Goal: Information Seeking & Learning: Learn about a topic

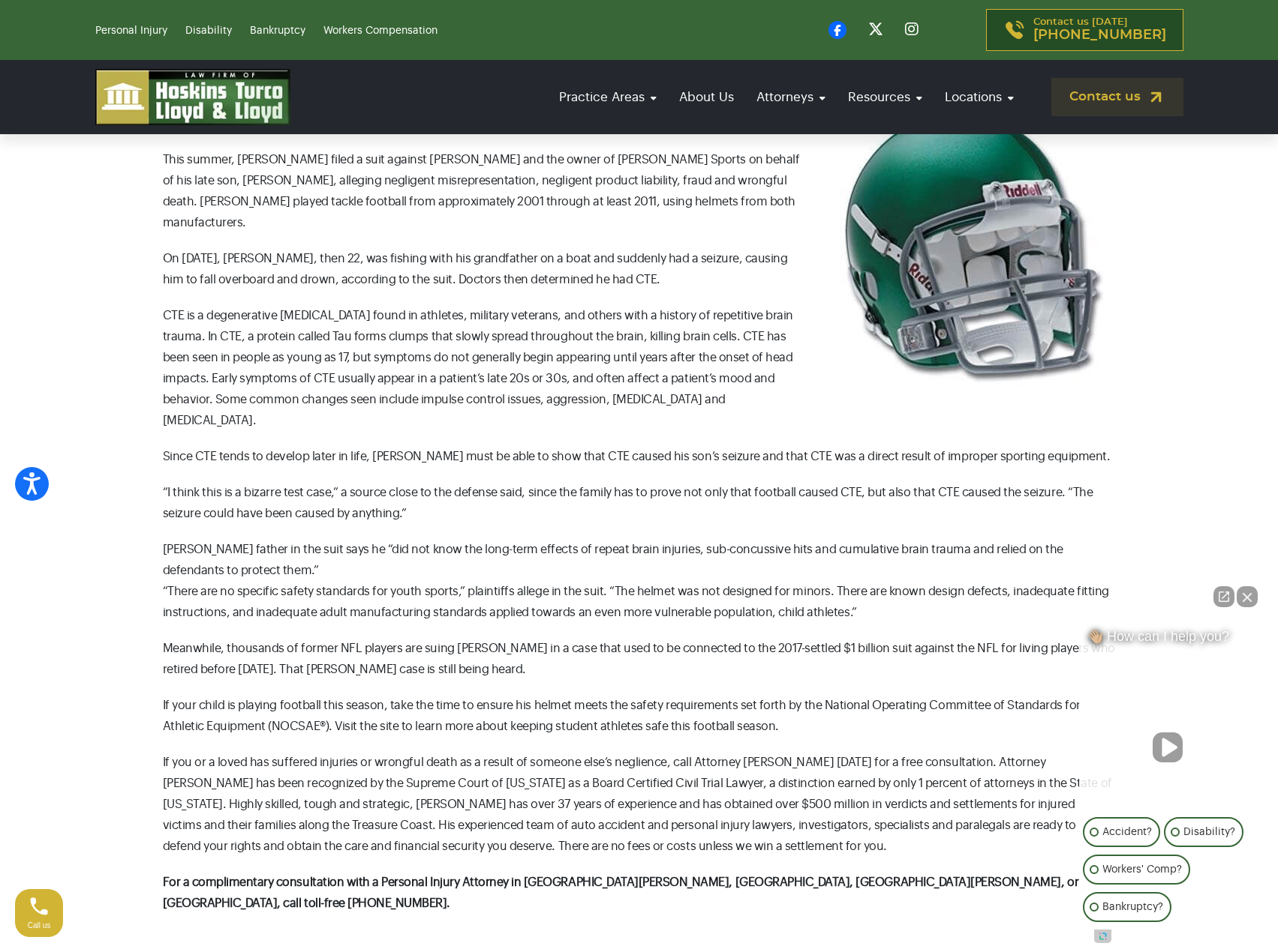
scroll to position [375, 0]
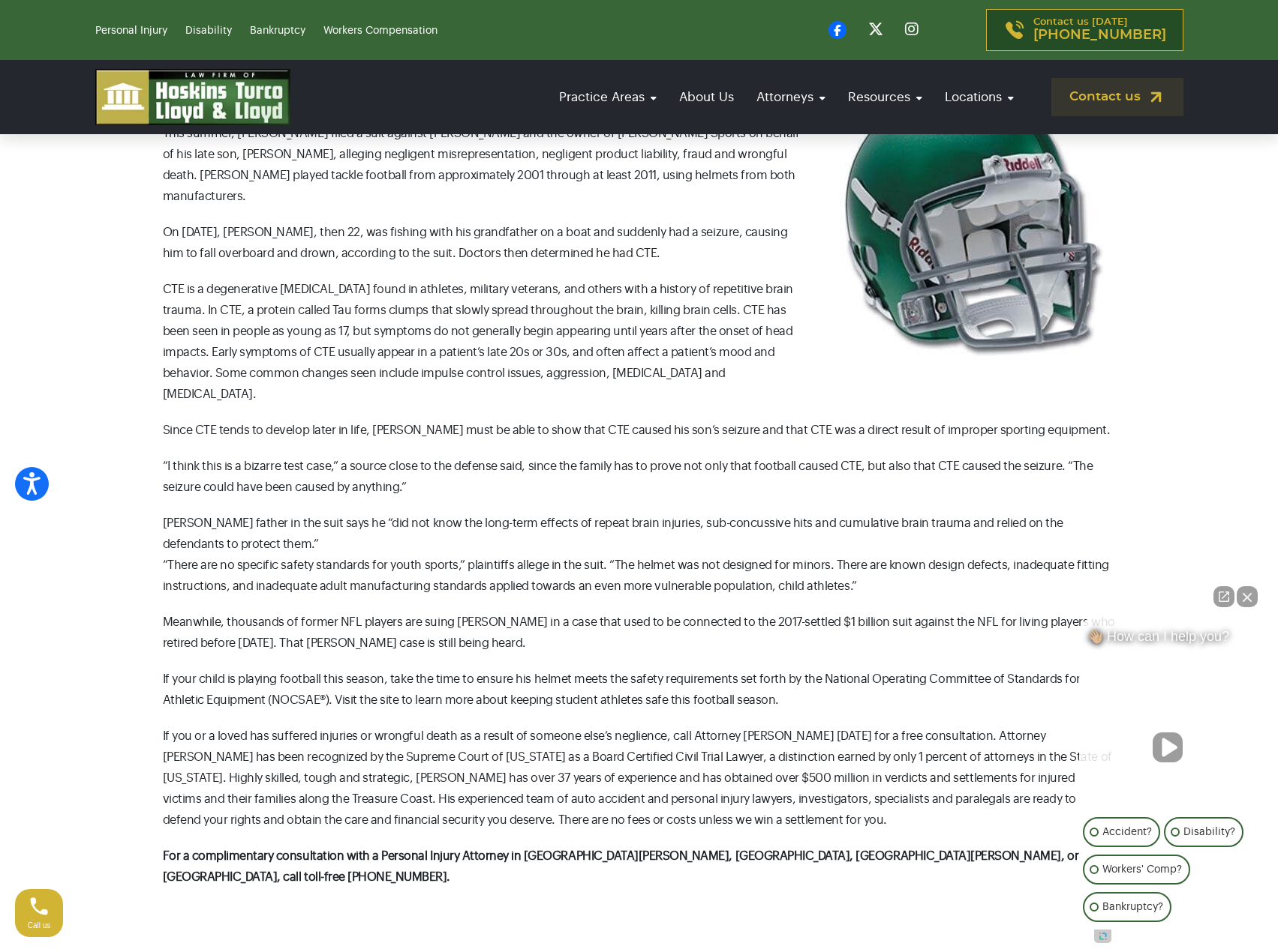
click at [412, 332] on p "CTE is a degenerative [MEDICAL_DATA] found in athletes, military veterans, and …" at bounding box center [639, 342] width 952 height 126
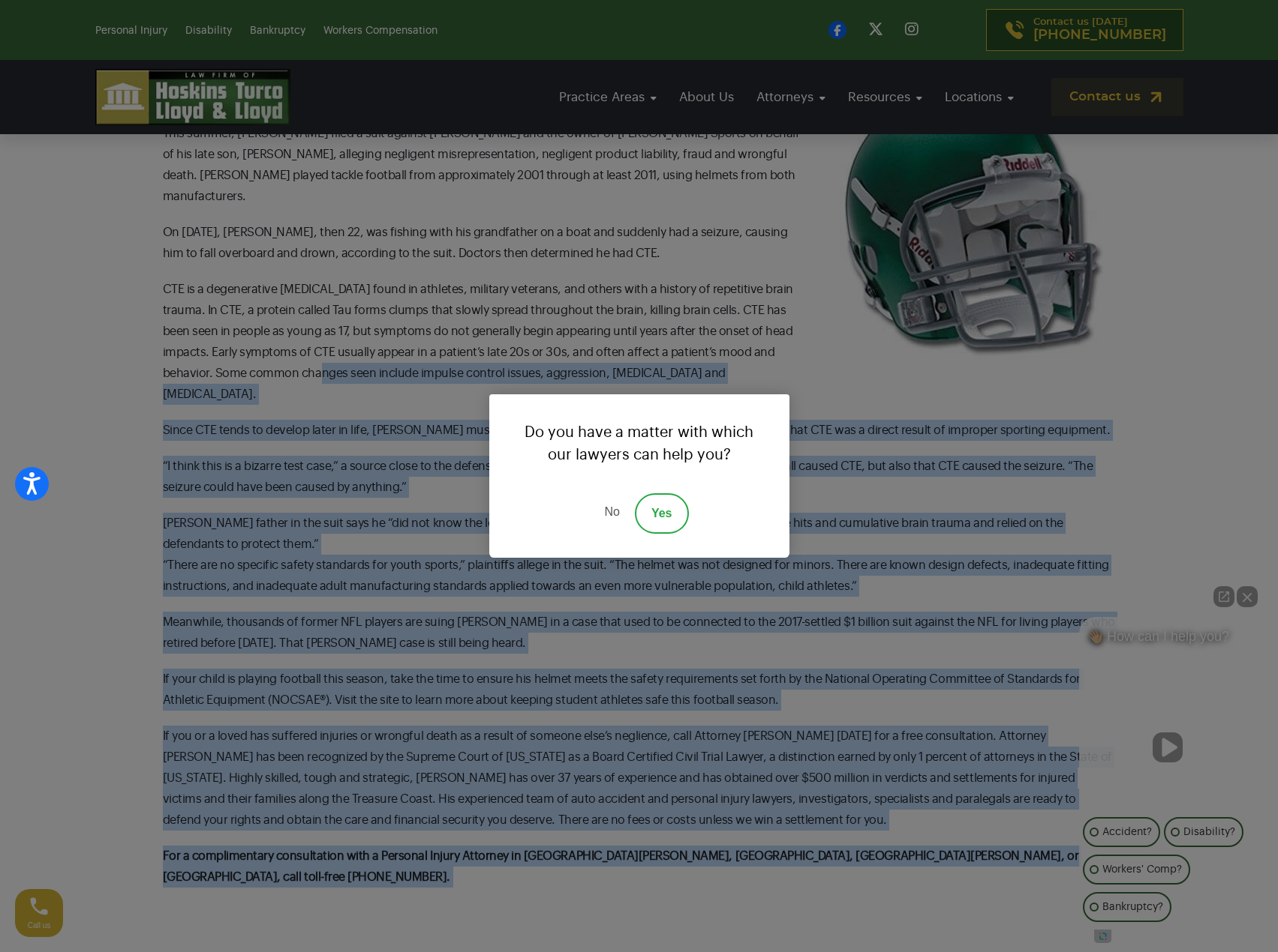
drag, startPoint x: 324, startPoint y: 349, endPoint x: 216, endPoint y: 511, distance: 194.7
click at [223, 511] on div "Do you have a matter with which our lawyers can help you? No Yes" at bounding box center [639, 476] width 1278 height 952
click at [609, 515] on link "No" at bounding box center [612, 514] width 45 height 40
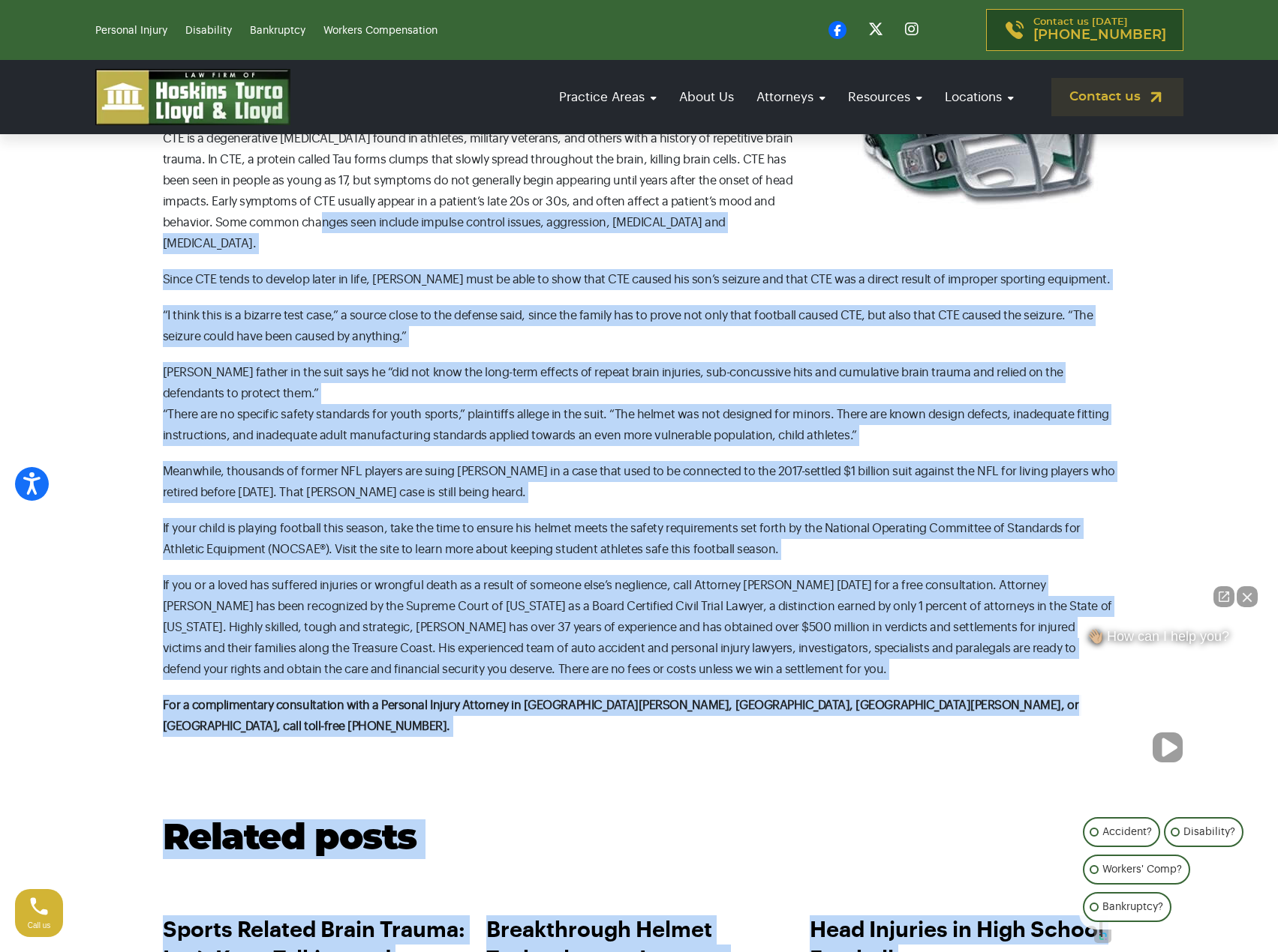
scroll to position [600, 0]
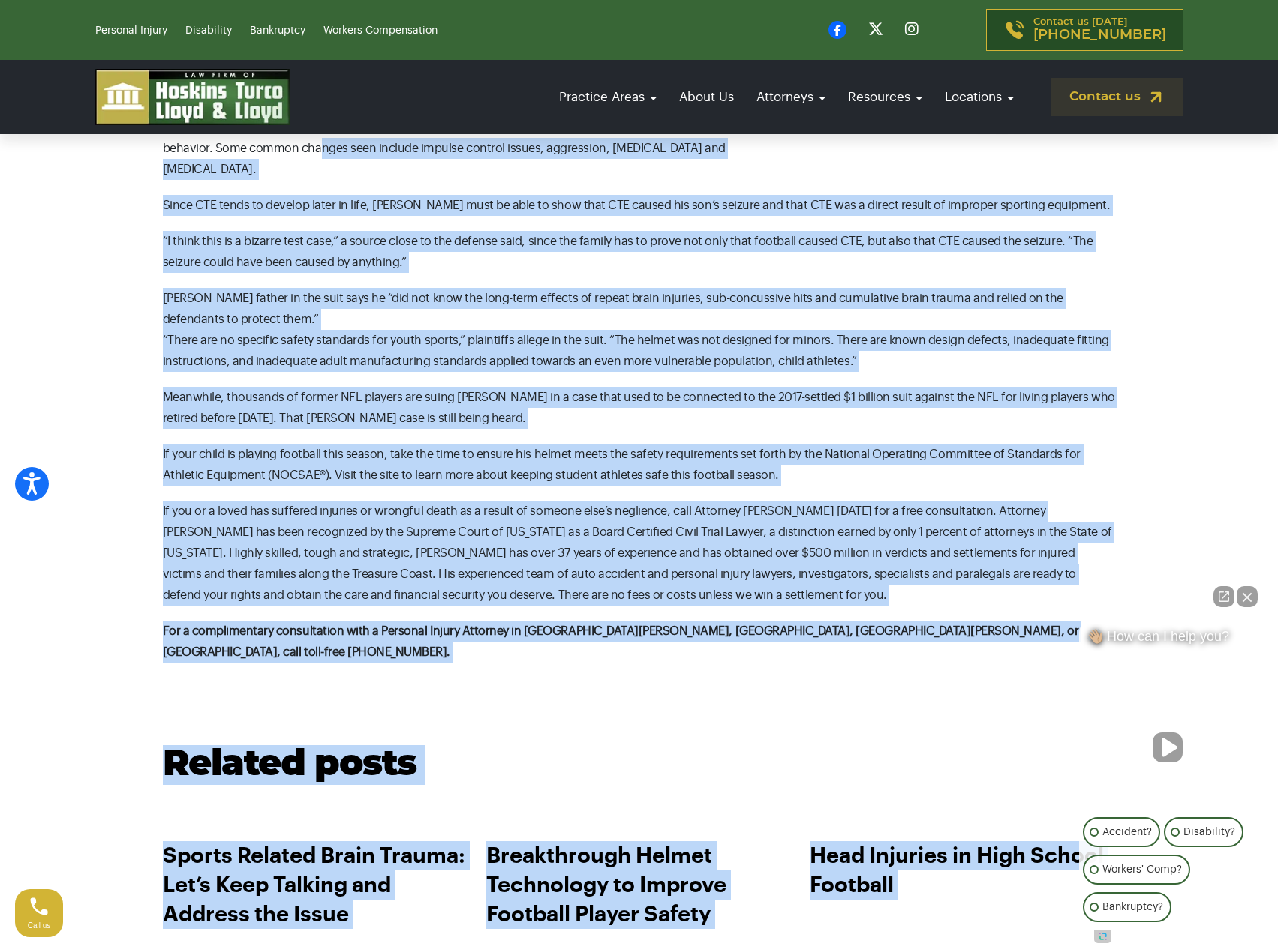
click at [411, 507] on p "If you or a loved has suffered injuries or wrongful death as a result of someon…" at bounding box center [639, 553] width 952 height 105
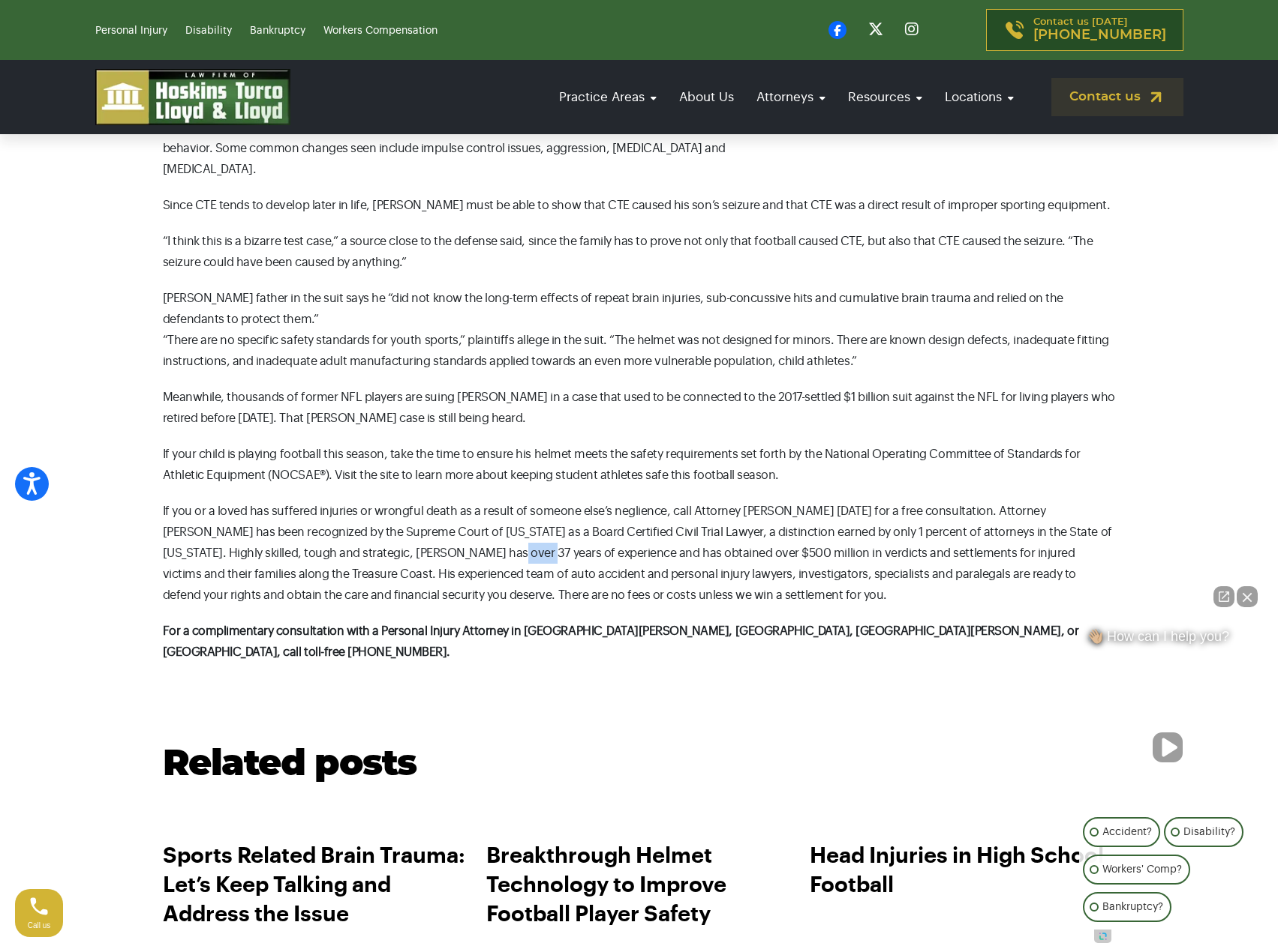
click at [411, 507] on p "If you or a loved has suffered injuries or wrongful death as a result of someon…" at bounding box center [639, 553] width 952 height 105
click at [409, 507] on p "If you or a loved has suffered injuries or wrongful death as a result of someon…" at bounding box center [639, 553] width 952 height 105
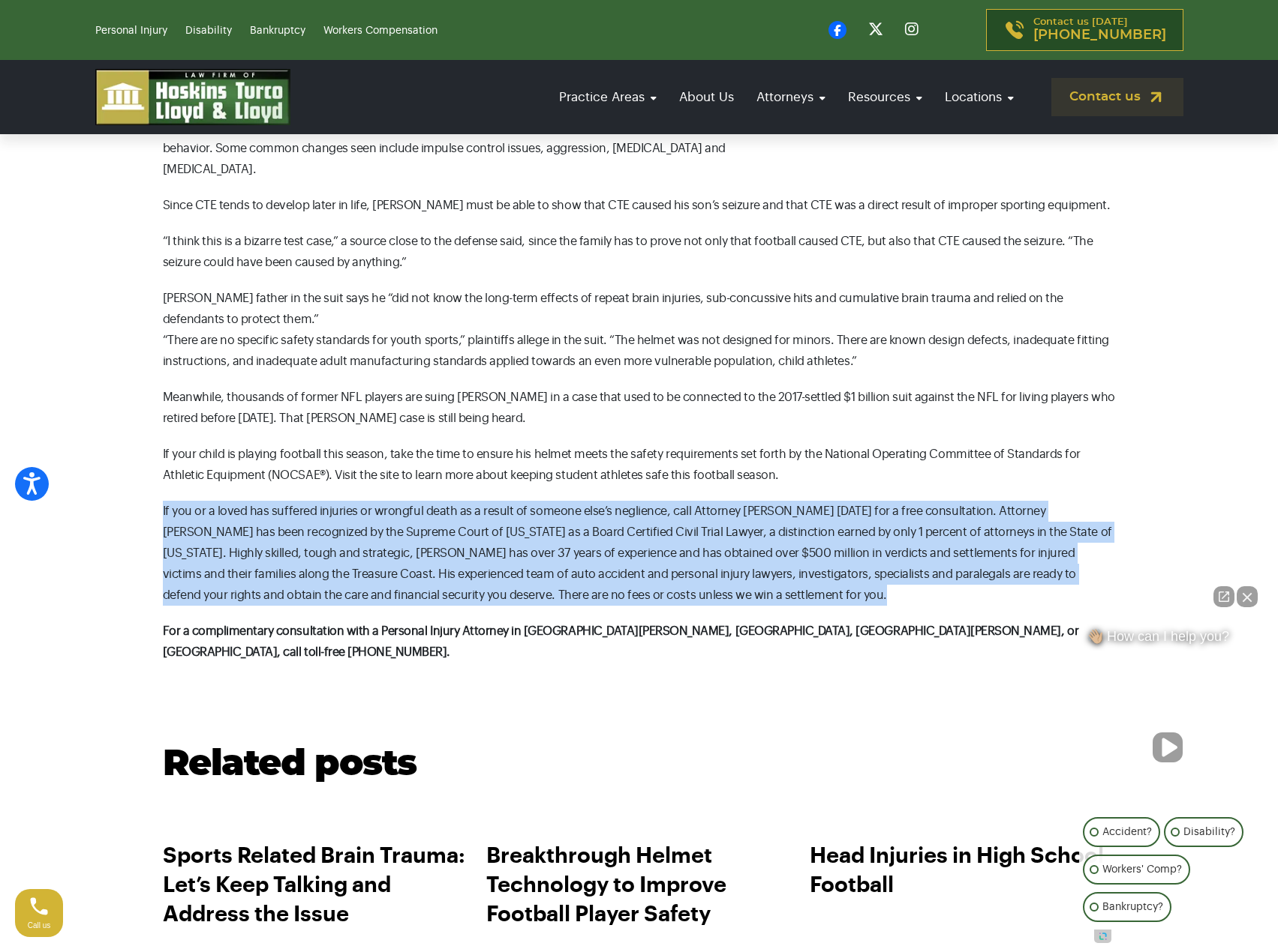
click at [409, 507] on p "If you or a loved has suffered injuries or wrongful death as a result of someon…" at bounding box center [639, 553] width 952 height 105
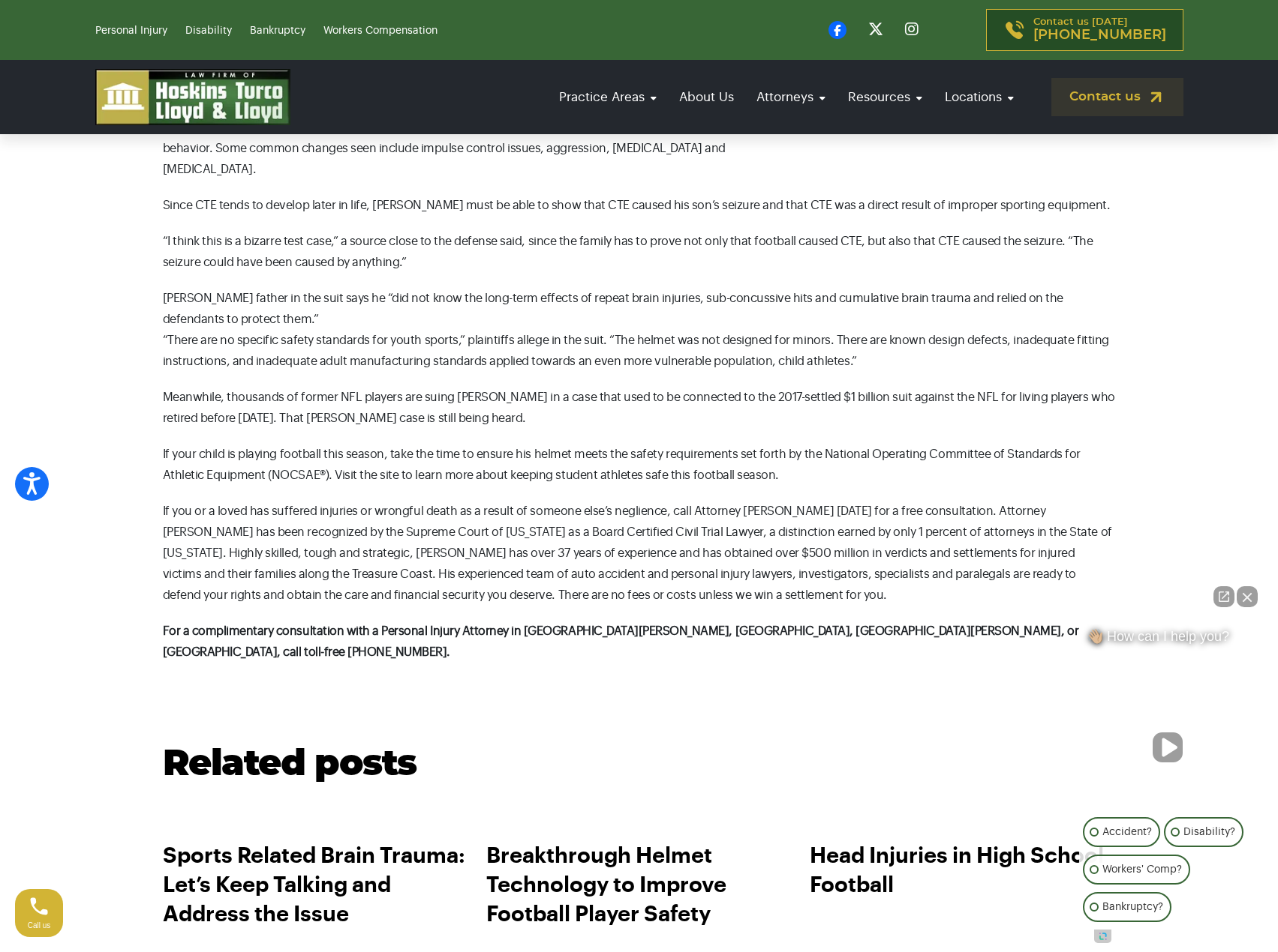
click at [416, 401] on div "The father of a star high school football player who allegedly died of [MEDICAL…" at bounding box center [639, 252] width 952 height 822
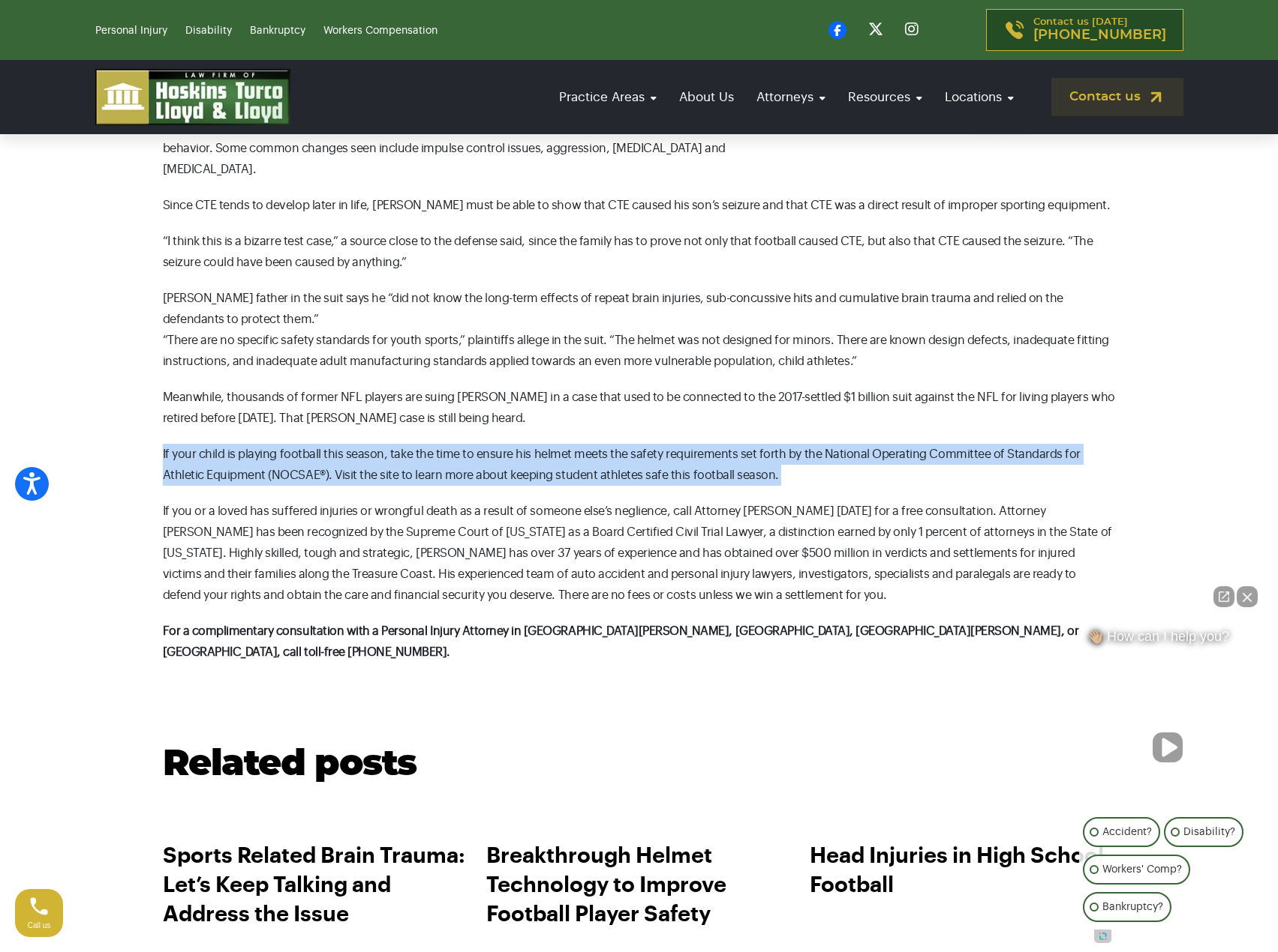
click at [416, 401] on div "The father of a star high school football player who allegedly died of [MEDICAL…" at bounding box center [639, 252] width 952 height 822
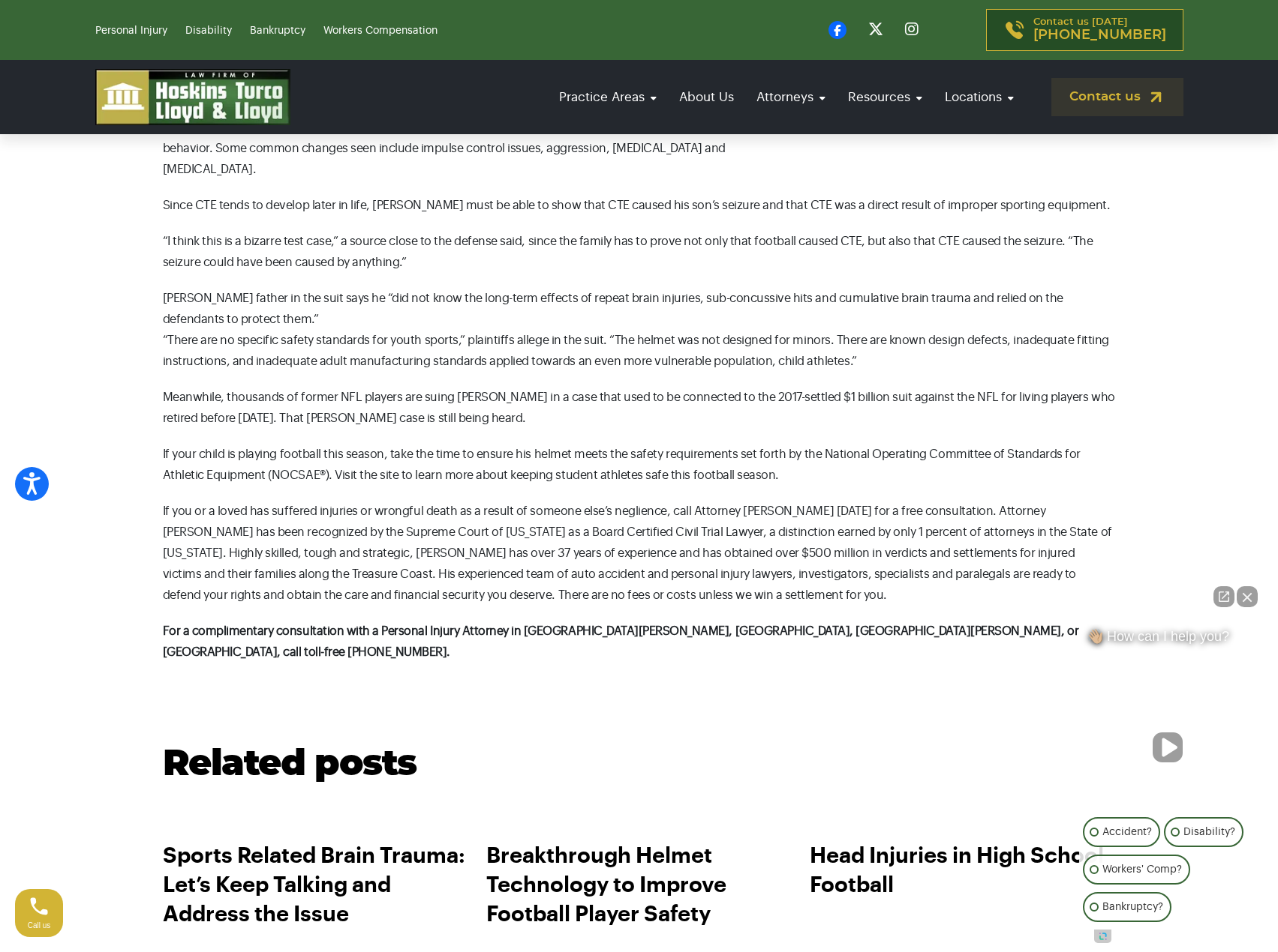
click at [374, 387] on p "Meanwhile, thousands of former NFL players are suing [PERSON_NAME] in a case th…" at bounding box center [639, 407] width 952 height 42
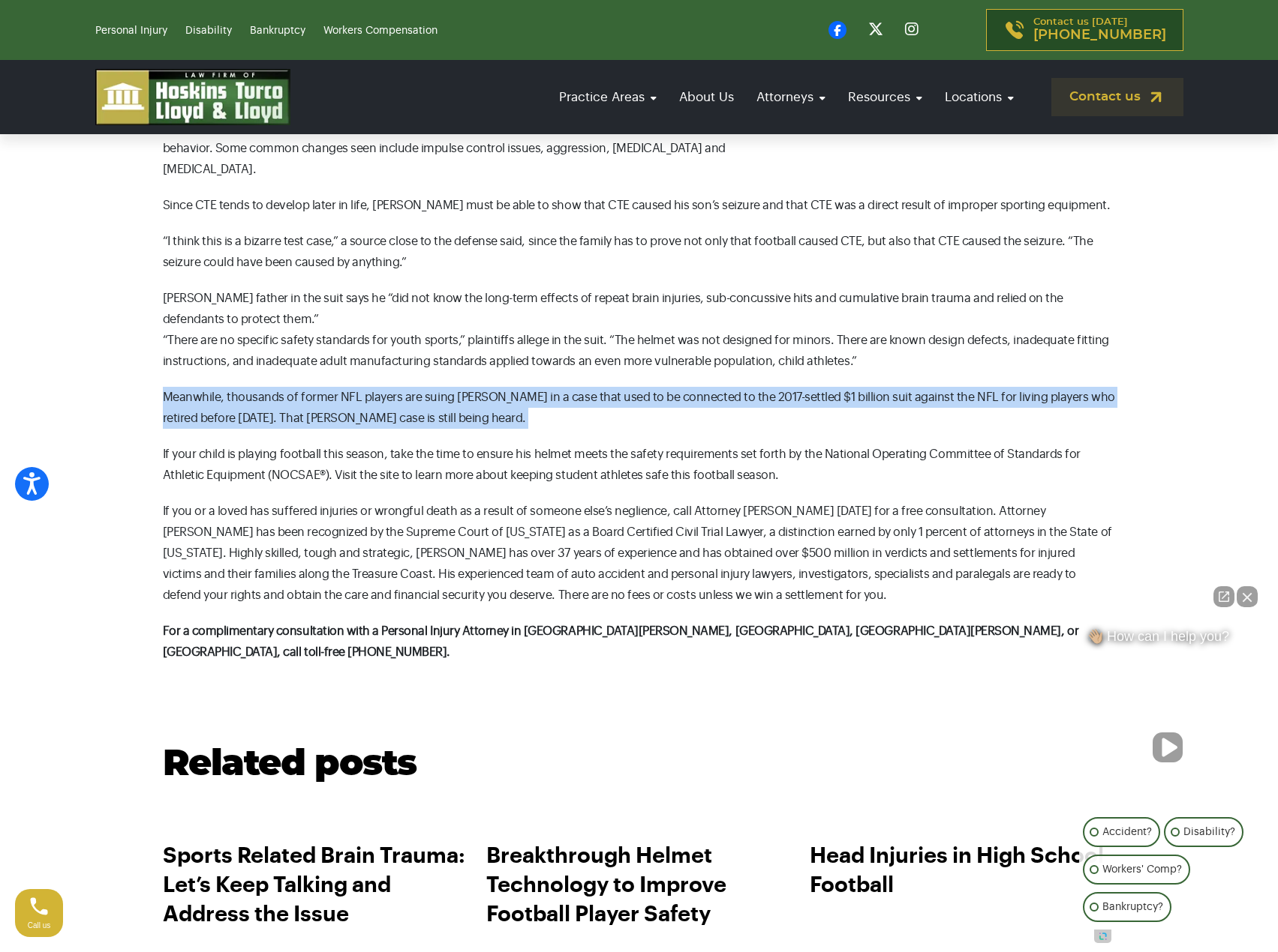
click at [374, 387] on p "Meanwhile, thousands of former NFL players are suing [PERSON_NAME] in a case th…" at bounding box center [639, 407] width 952 height 42
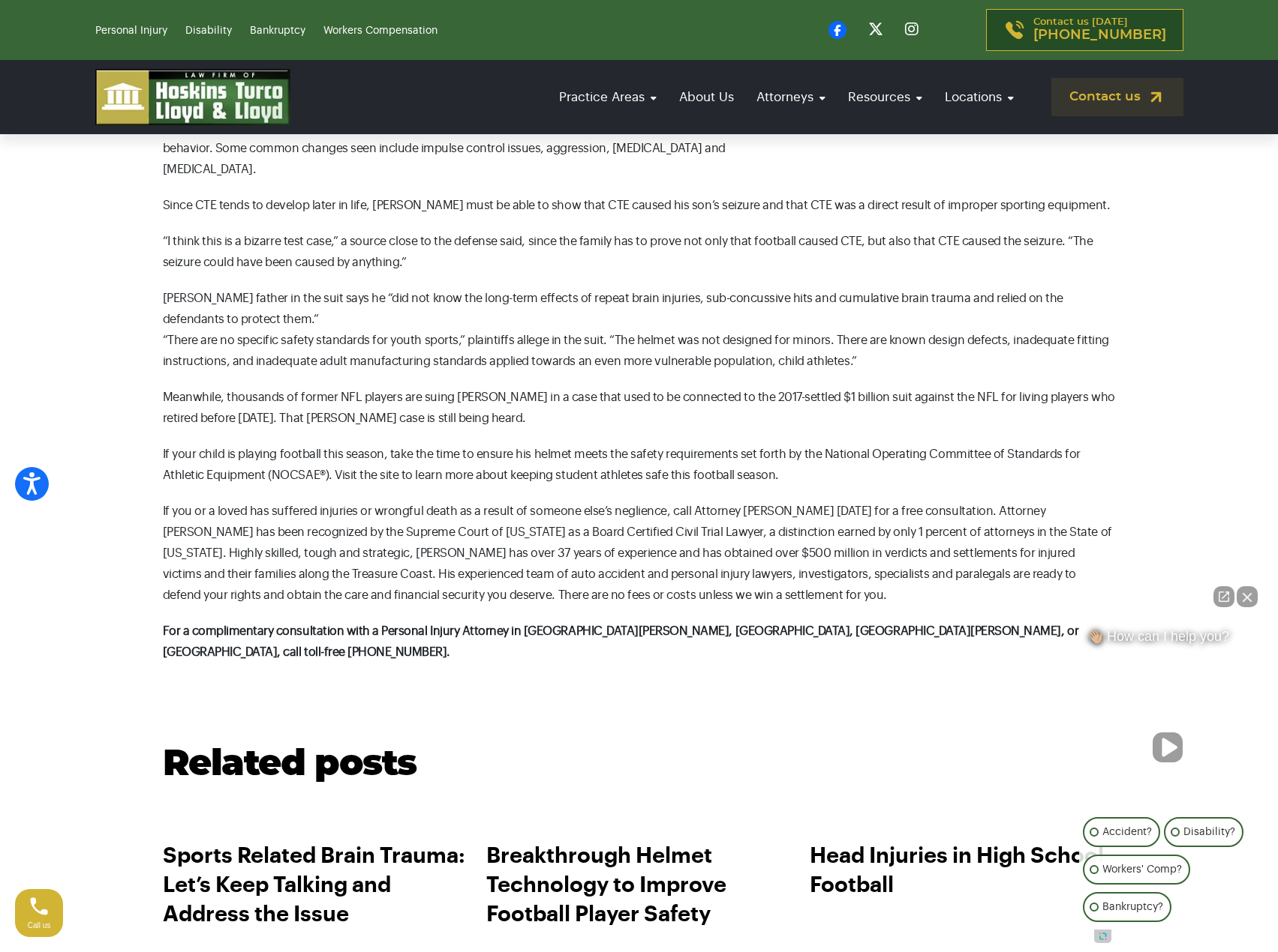
click at [360, 444] on p "If your child is playing football this season, take the time to ensure his helm…" at bounding box center [639, 465] width 952 height 42
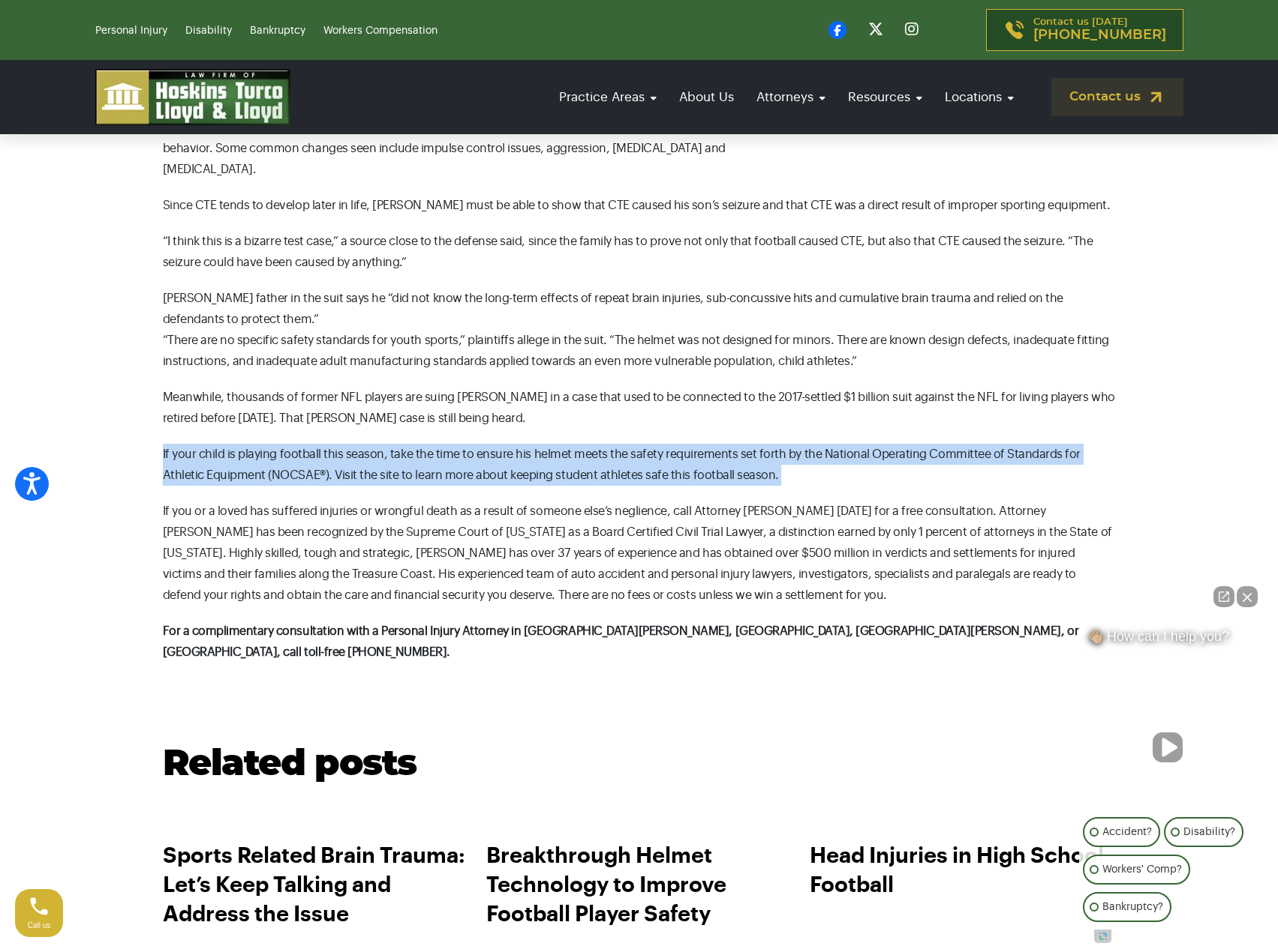
click at [360, 444] on p "If your child is playing football this season, take the time to ensure his helm…" at bounding box center [639, 465] width 952 height 42
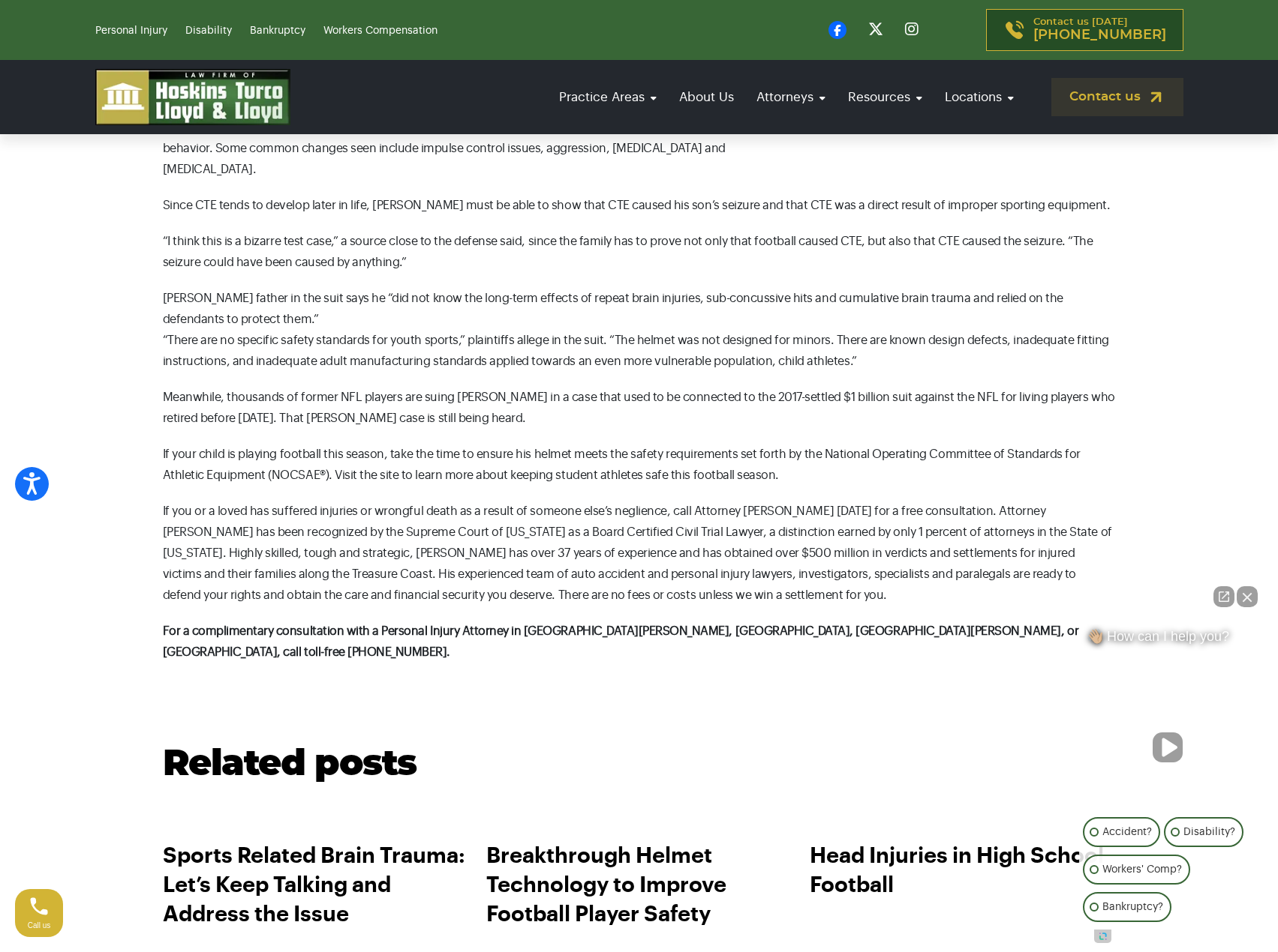
click at [336, 500] on p "If you or a loved has suffered injuries or wrongful death as a result of someon…" at bounding box center [639, 553] width 952 height 105
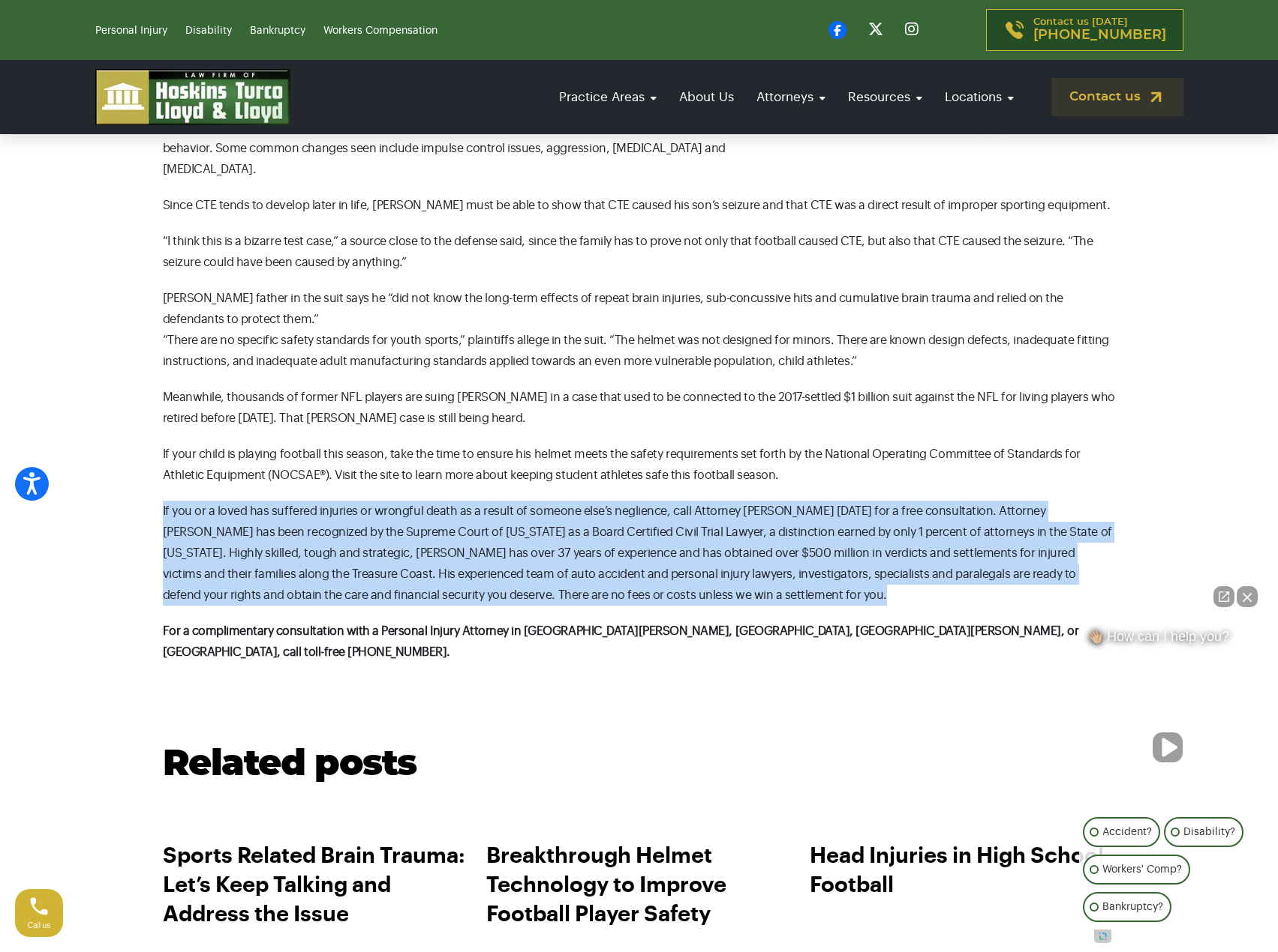
click at [336, 500] on p "If you or a loved has suffered injuries or wrongful death as a result of someon…" at bounding box center [639, 553] width 952 height 105
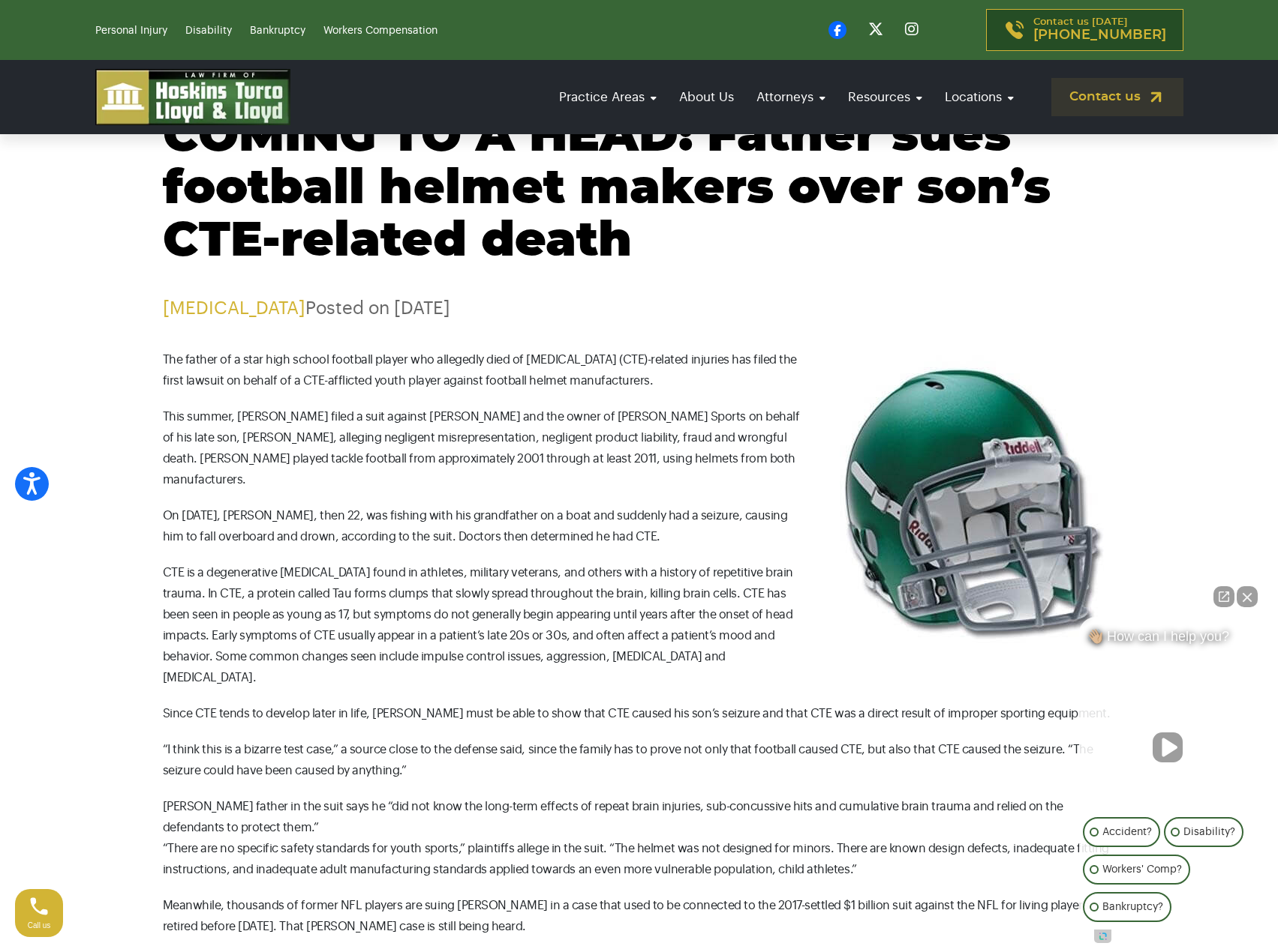
scroll to position [0, 0]
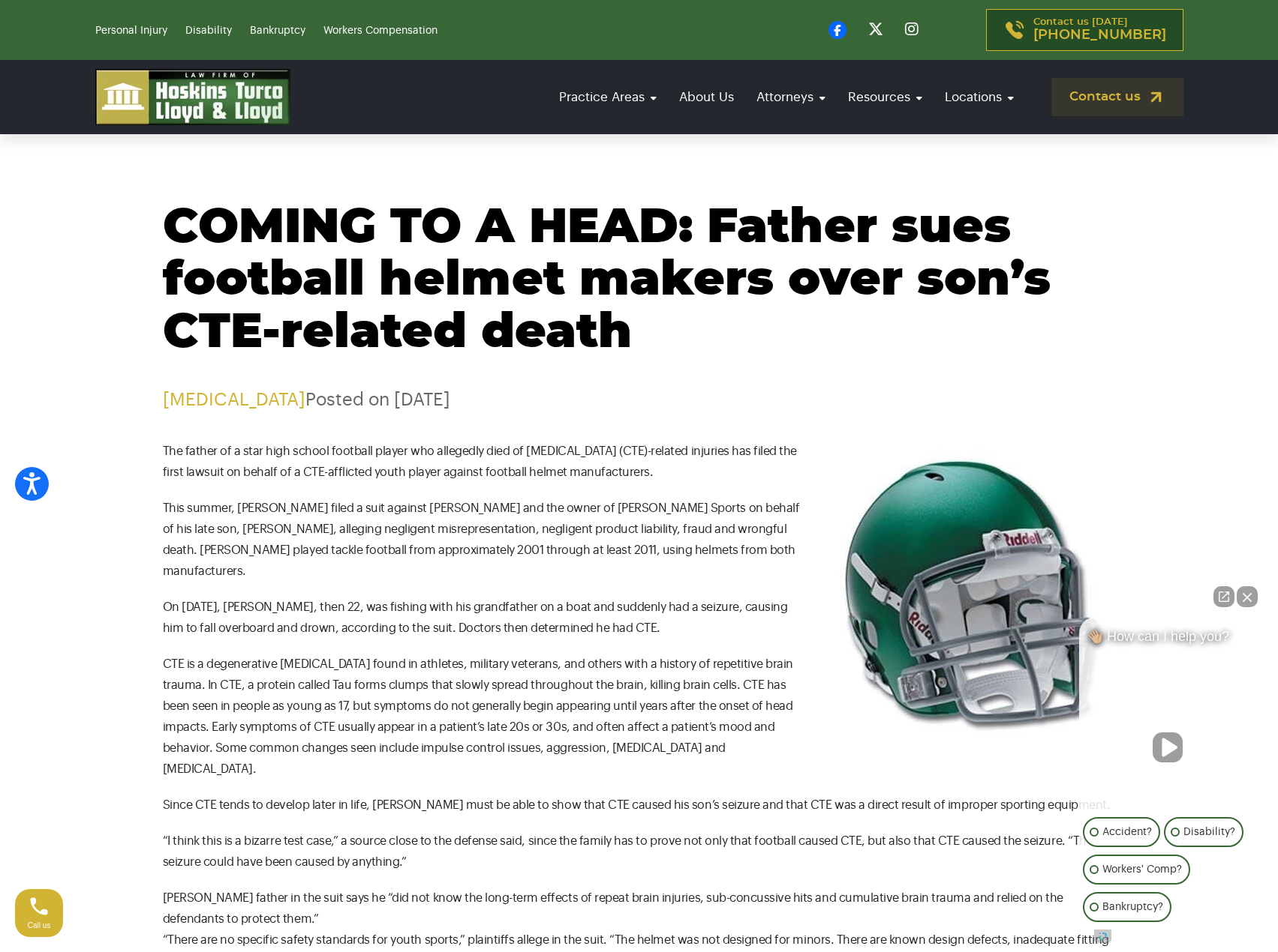
drag, startPoint x: 335, startPoint y: 500, endPoint x: 313, endPoint y: 505, distance: 22.6
click at [334, 500] on p "This summer, [PERSON_NAME] filed a suit against [PERSON_NAME] and the owner of …" at bounding box center [639, 539] width 952 height 84
drag, startPoint x: 320, startPoint y: 510, endPoint x: 236, endPoint y: 504, distance: 84.2
click at [236, 504] on p "This summer, [PERSON_NAME] filed a suit against [PERSON_NAME] and the owner of …" at bounding box center [639, 539] width 952 height 84
copy p "[PERSON_NAME]"
